Goal: Find contact information: Find contact information

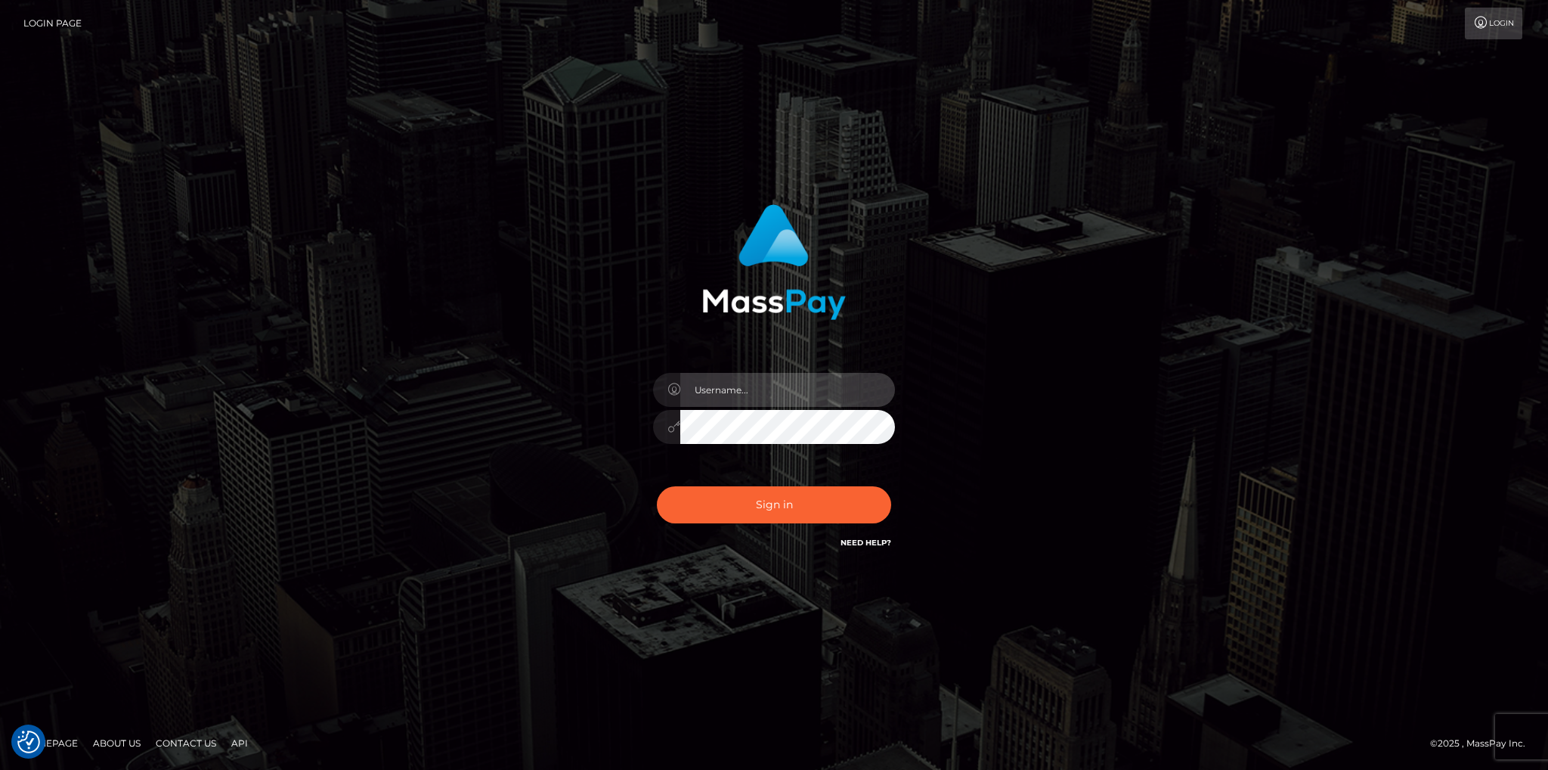
click at [714, 391] on input "text" at bounding box center [787, 390] width 215 height 34
type input "lynnunlimited@yahoo.com"
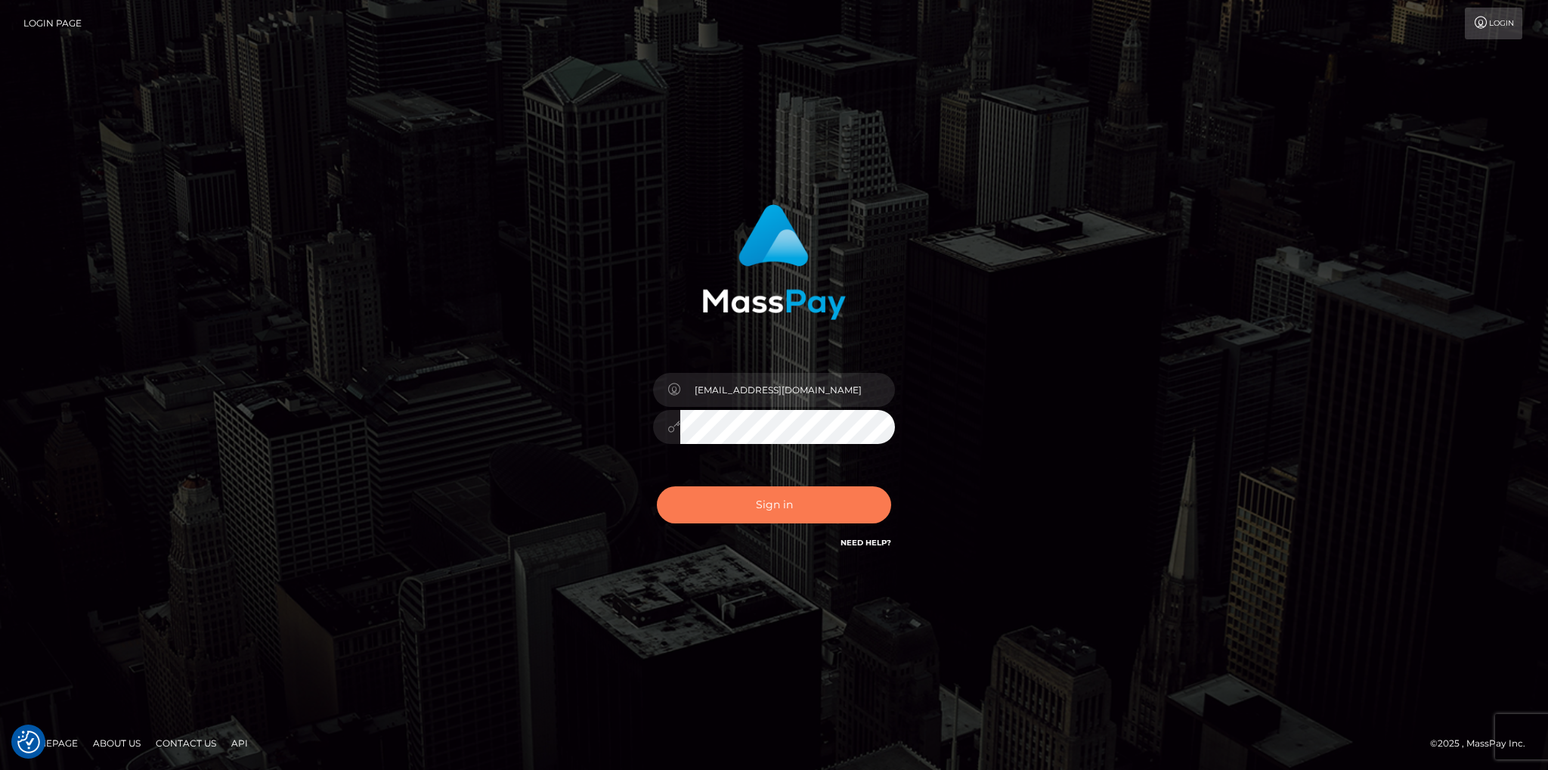
click at [756, 506] on button "Sign in" at bounding box center [774, 504] width 234 height 37
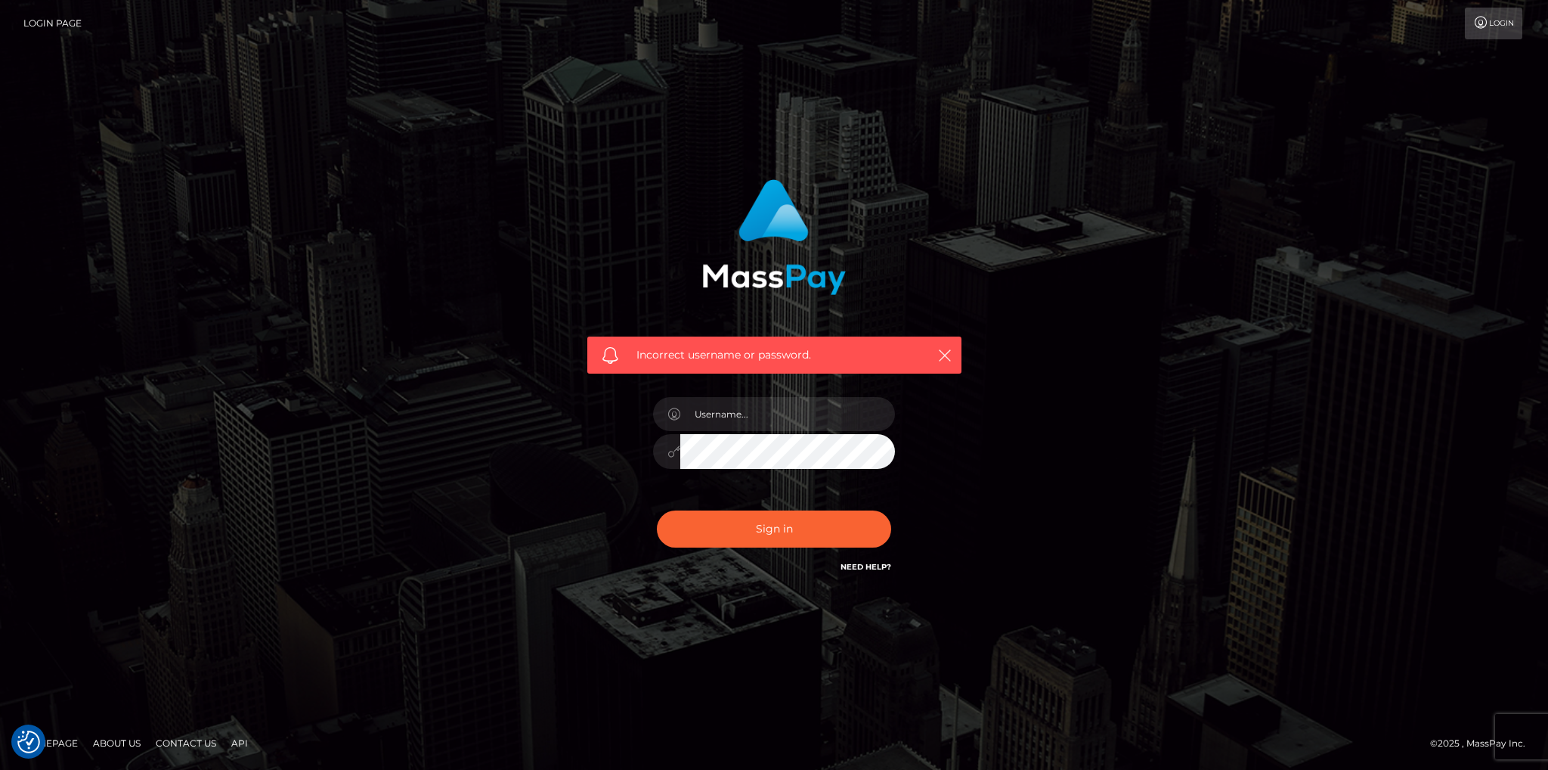
click at [866, 563] on link "Need Help?" at bounding box center [866, 567] width 51 height 10
click at [200, 742] on link "Contact Us" at bounding box center [186, 742] width 73 height 23
click at [175, 745] on link "Contact Us" at bounding box center [186, 742] width 73 height 23
